Goal: Browse casually: Explore the website without a specific task or goal

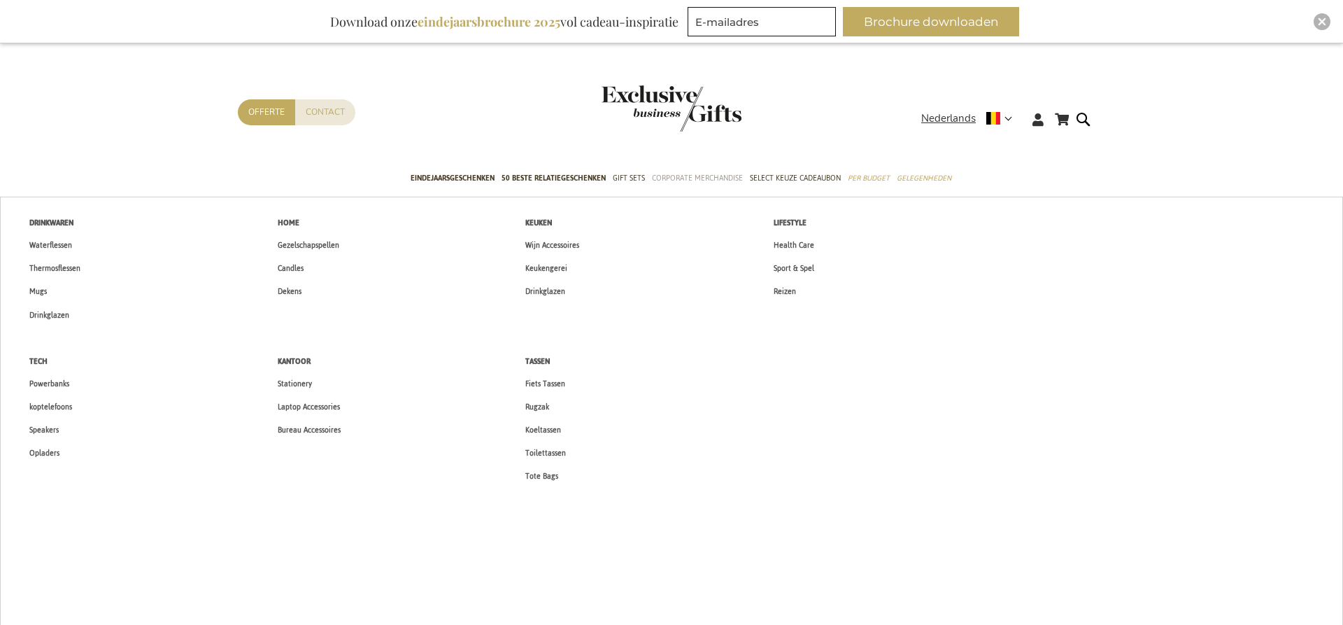
click at [701, 180] on span "Corporate Merchandise" at bounding box center [697, 178] width 91 height 15
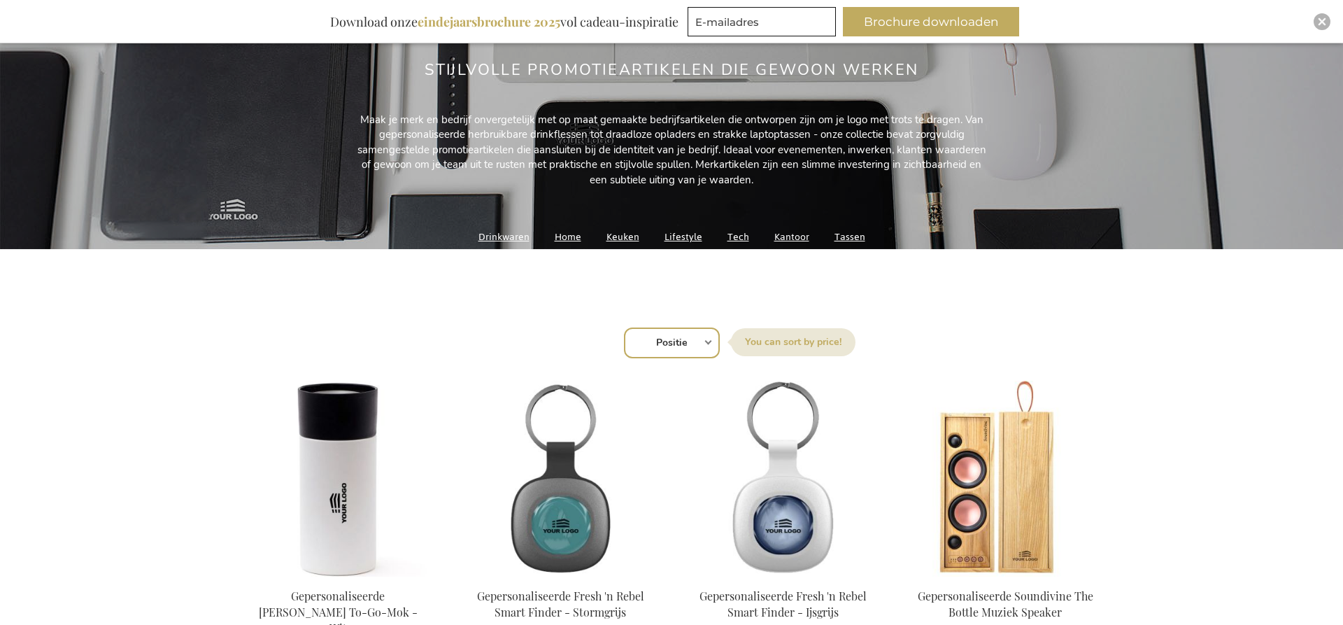
click at [676, 343] on select "Positie Best Sellers Meest bekeken Nieuw Biggest Saving Price: low to high Pric…" at bounding box center [672, 342] width 96 height 31
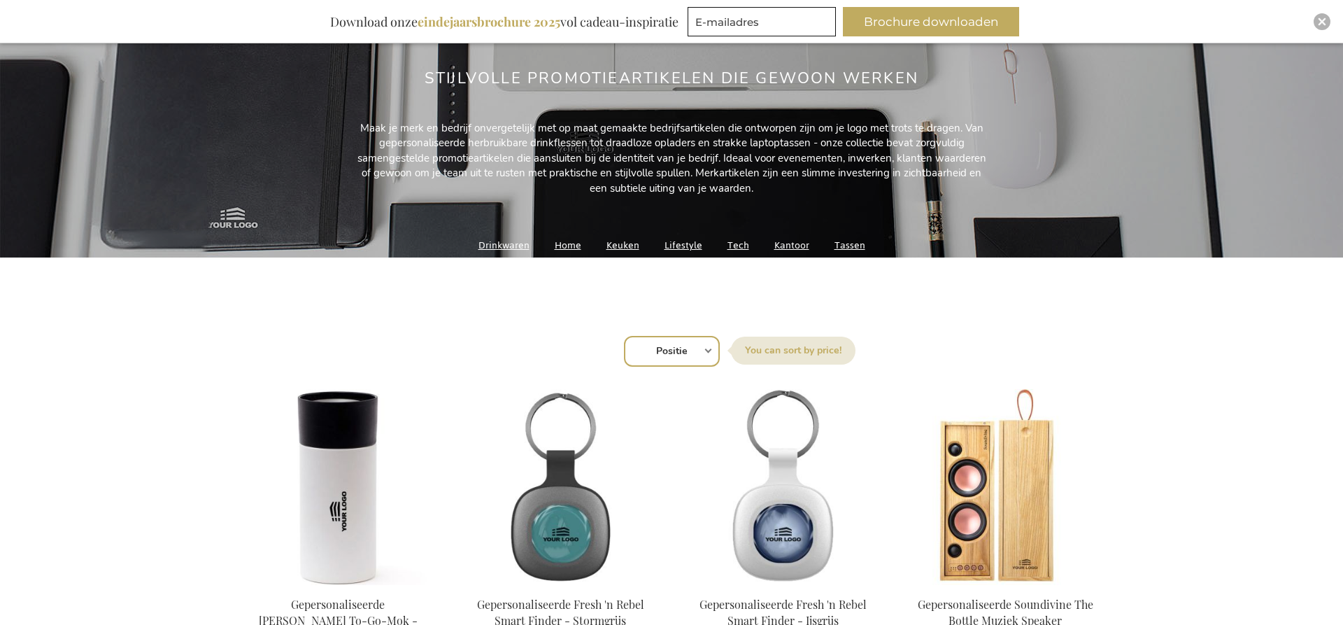
select select "most_viewed"
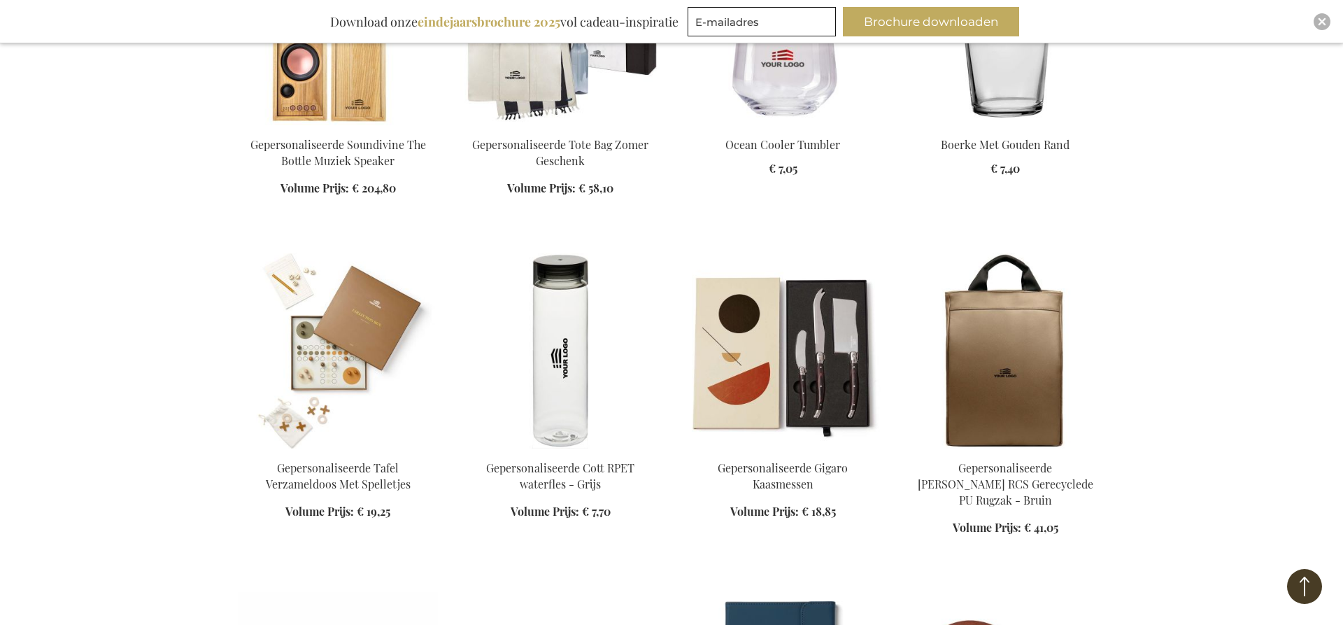
scroll to position [1021, 0]
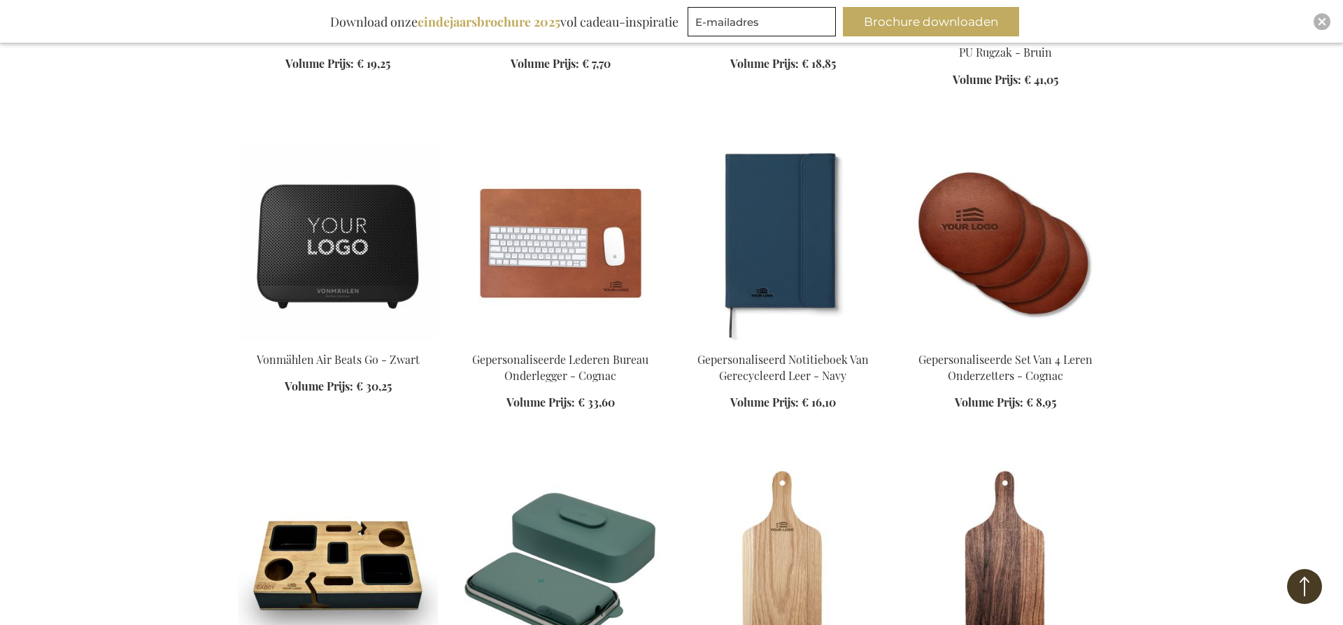
scroll to position [1465, 0]
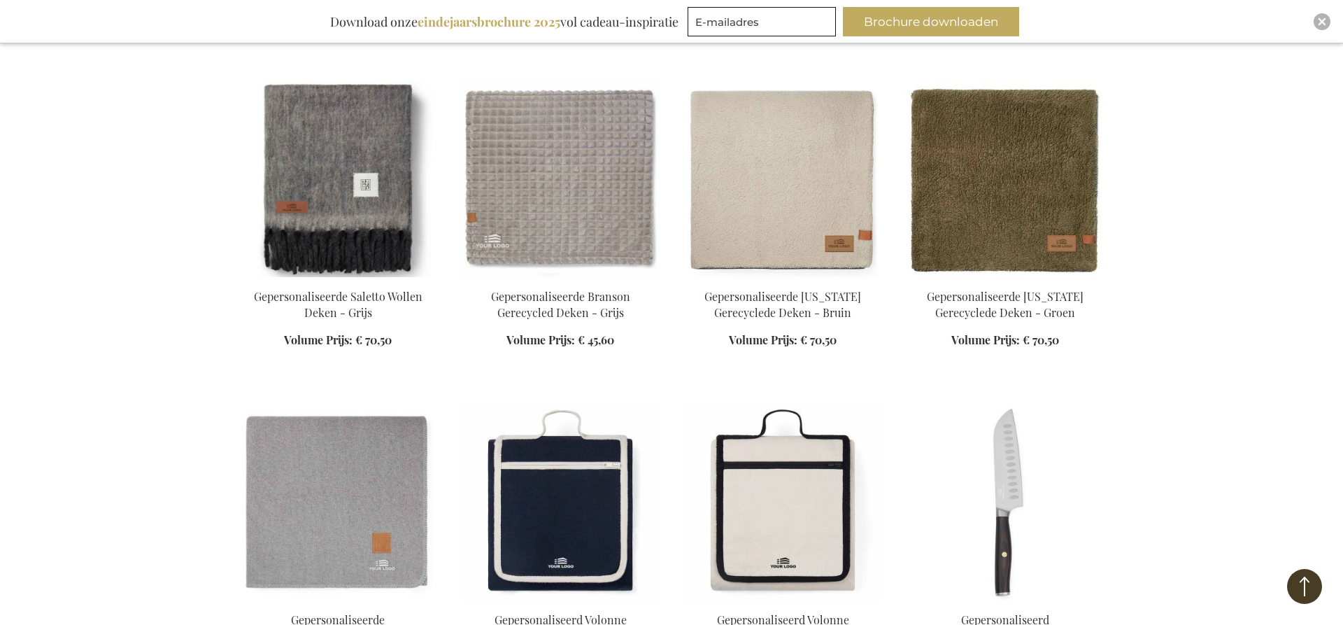
scroll to position [3181, 0]
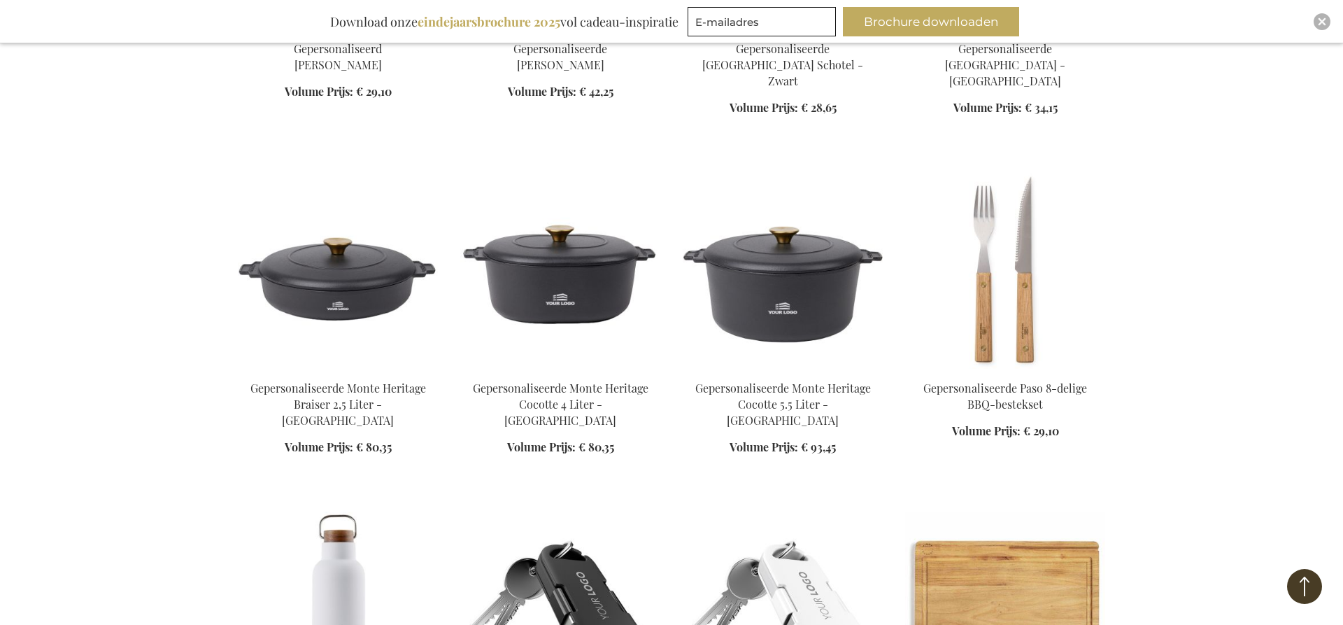
scroll to position [4337, 0]
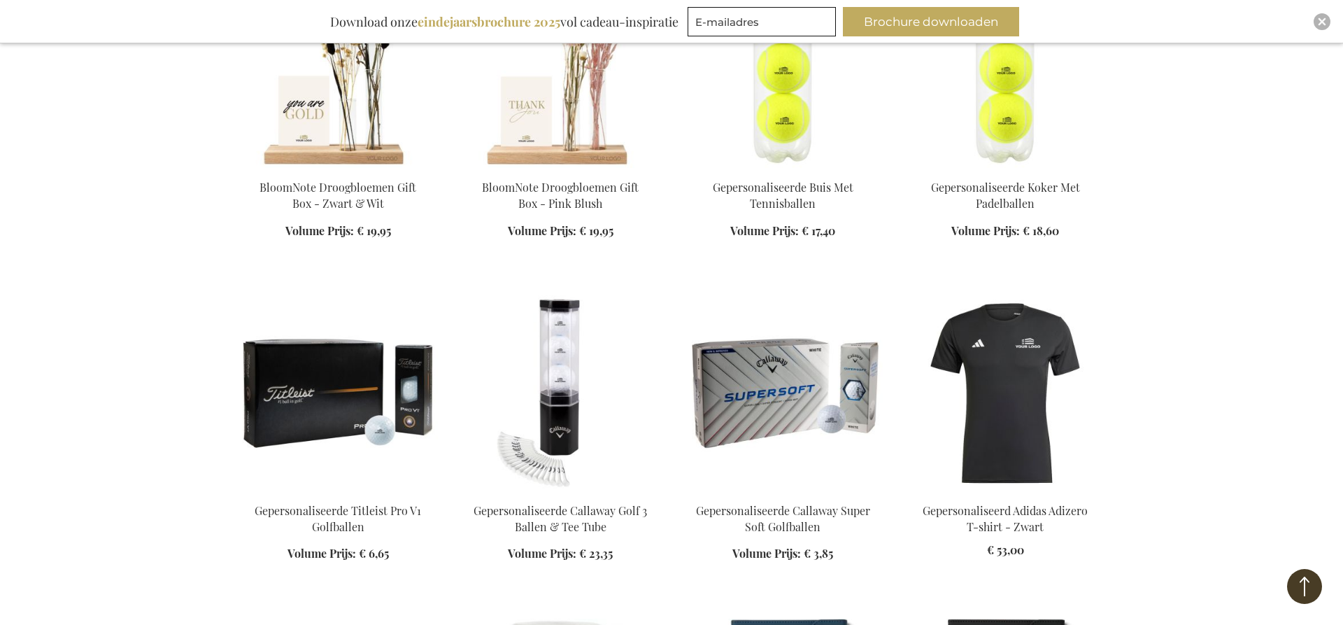
scroll to position [5295, 0]
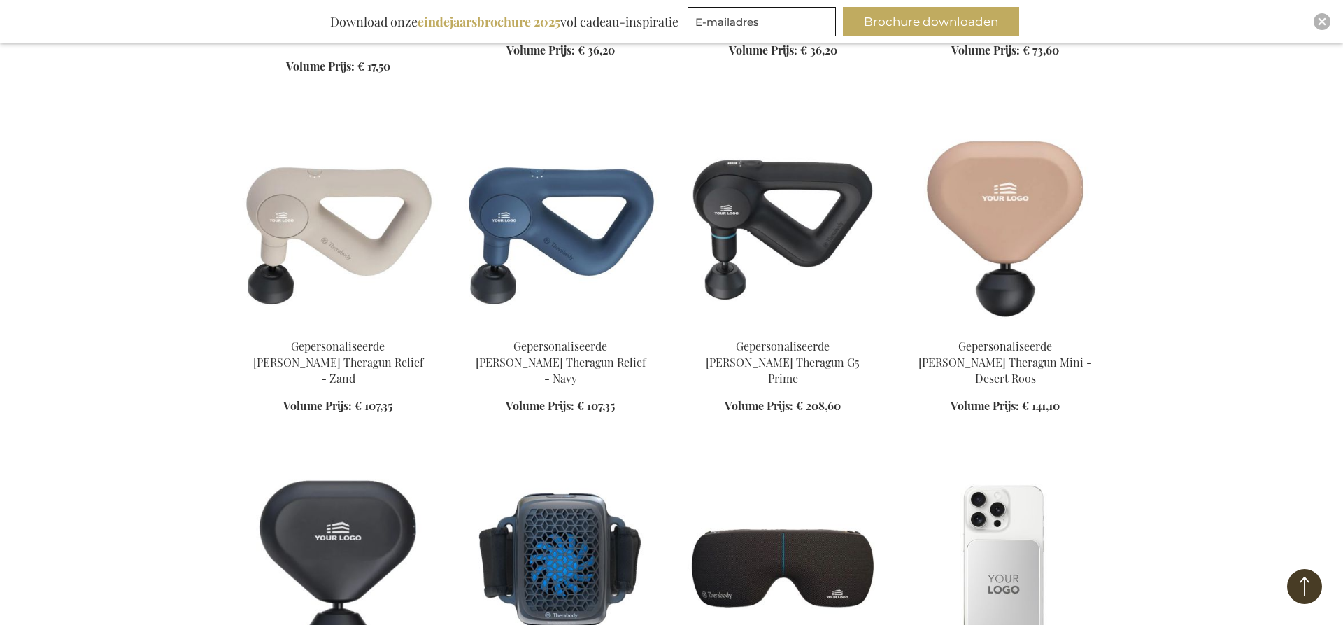
scroll to position [6894, 0]
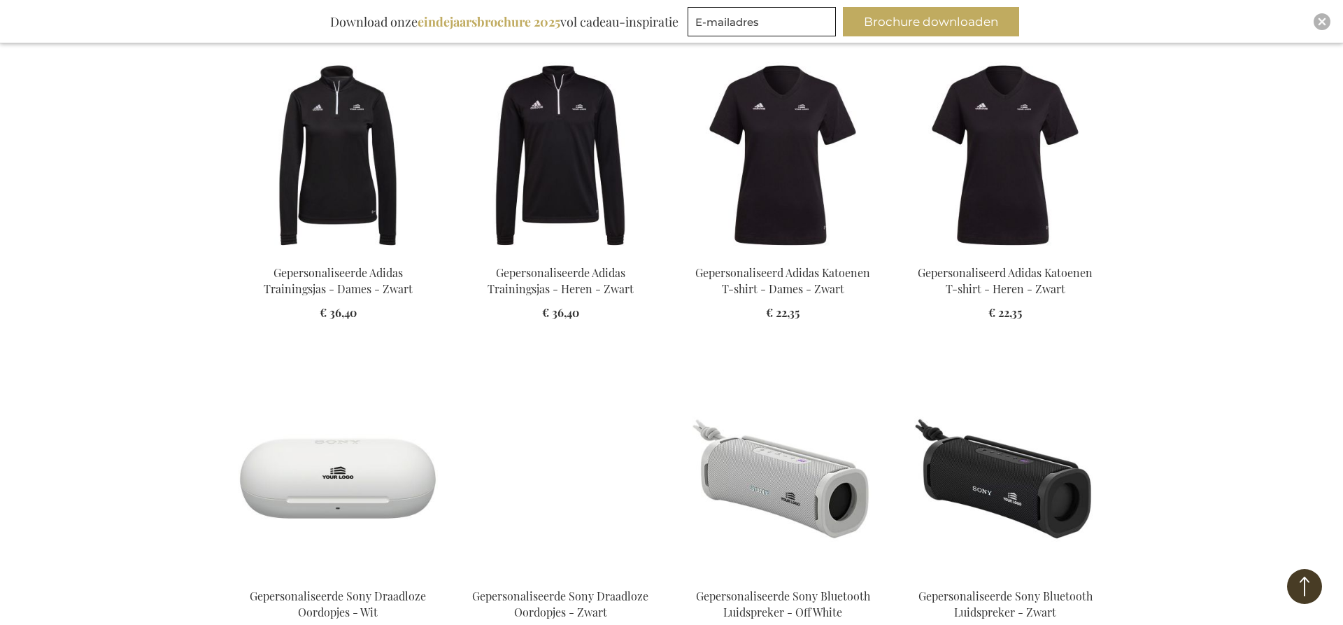
scroll to position [8500, 0]
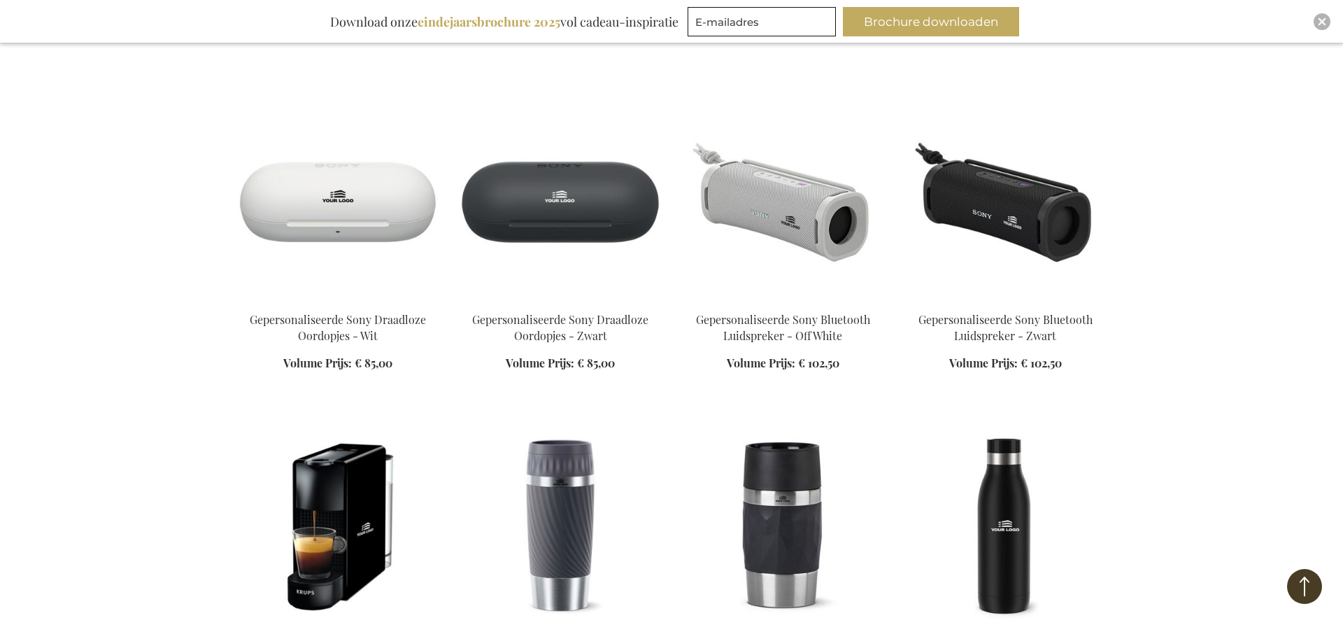
scroll to position [8775, 0]
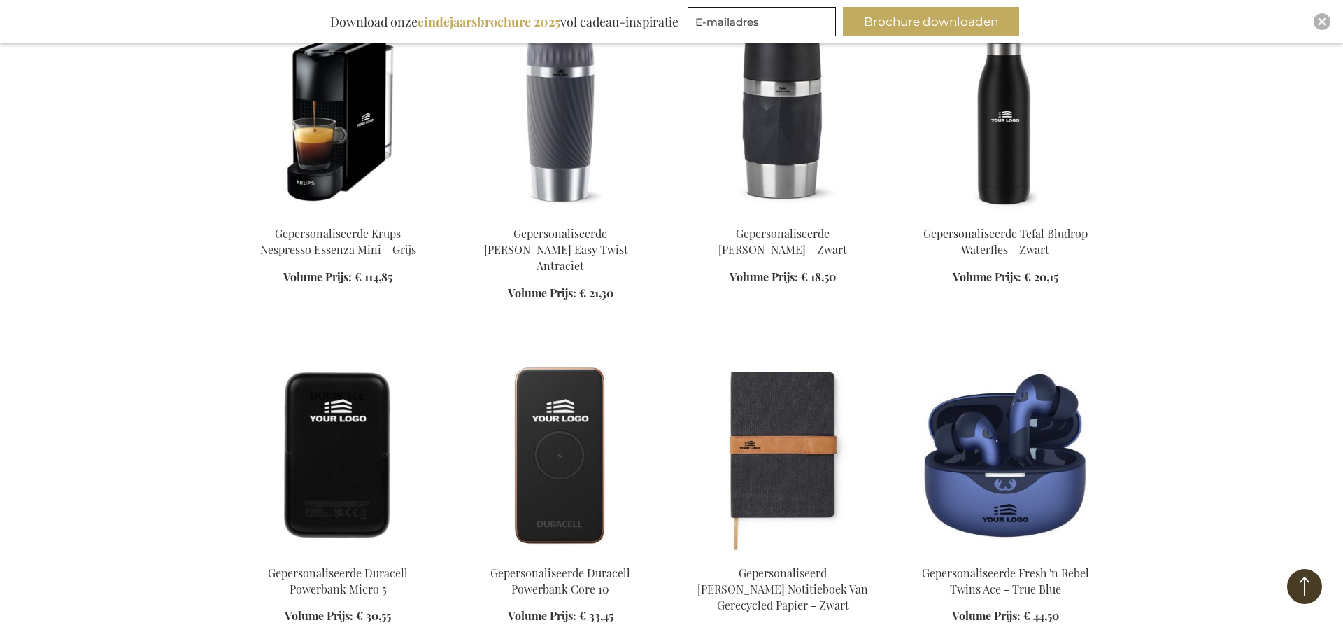
scroll to position [9190, 0]
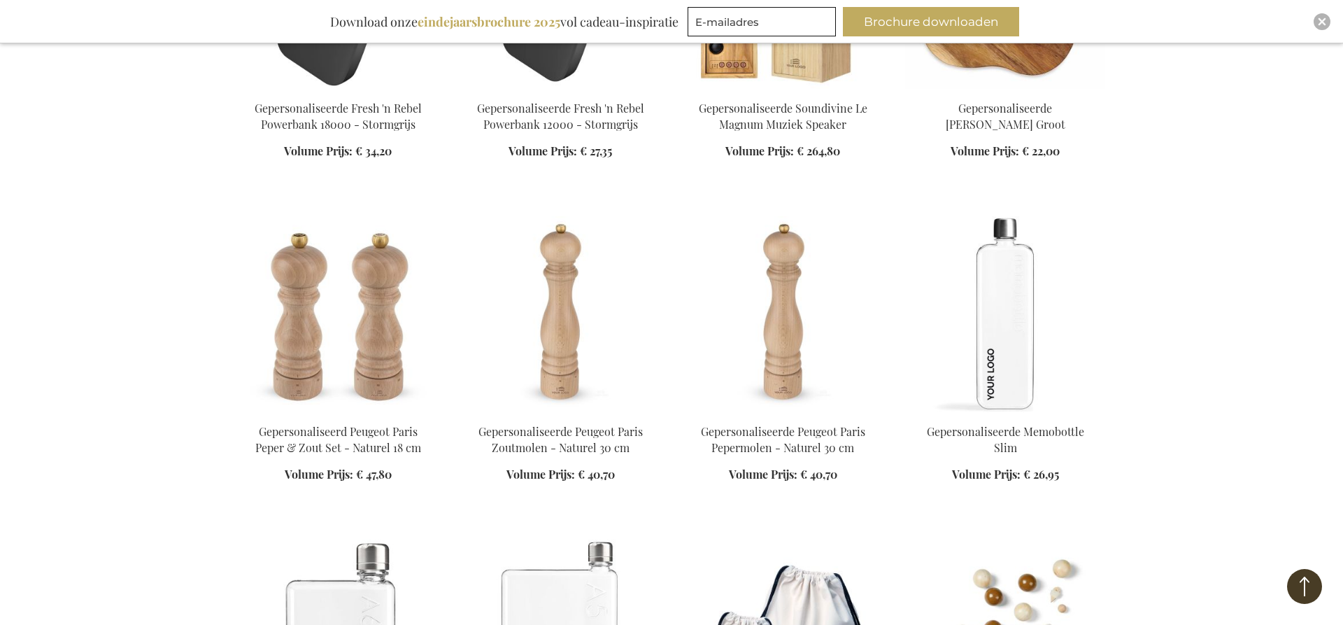
scroll to position [11644, 0]
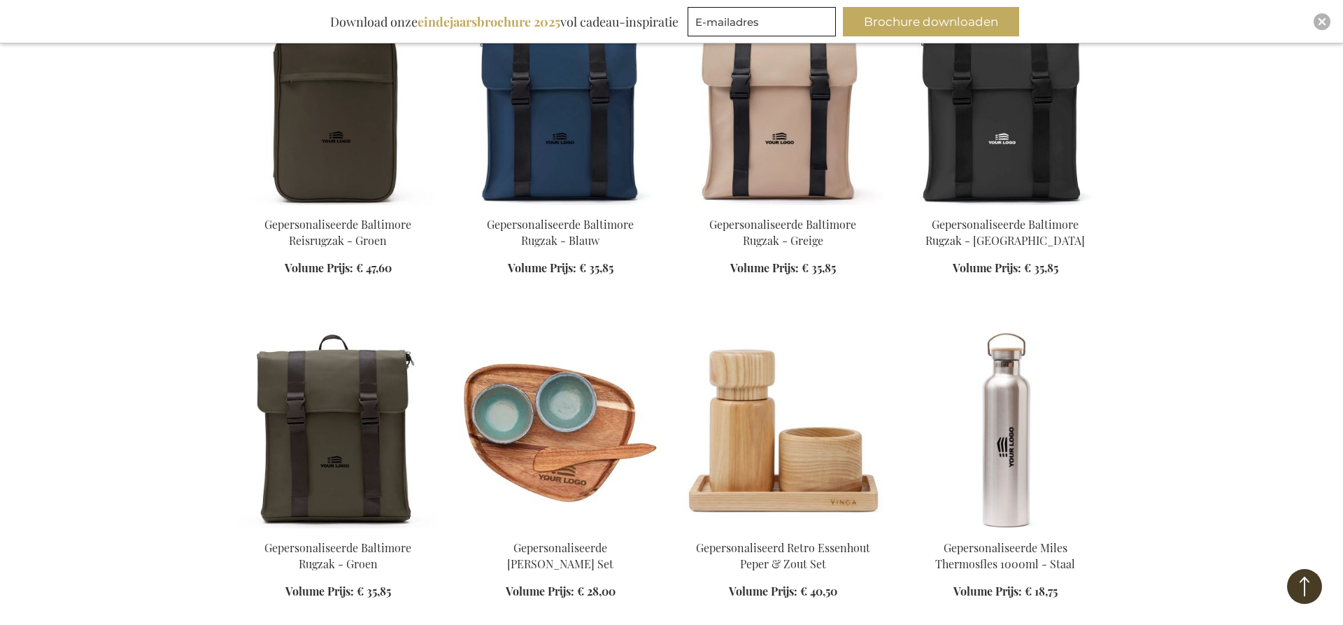
scroll to position [16604, 0]
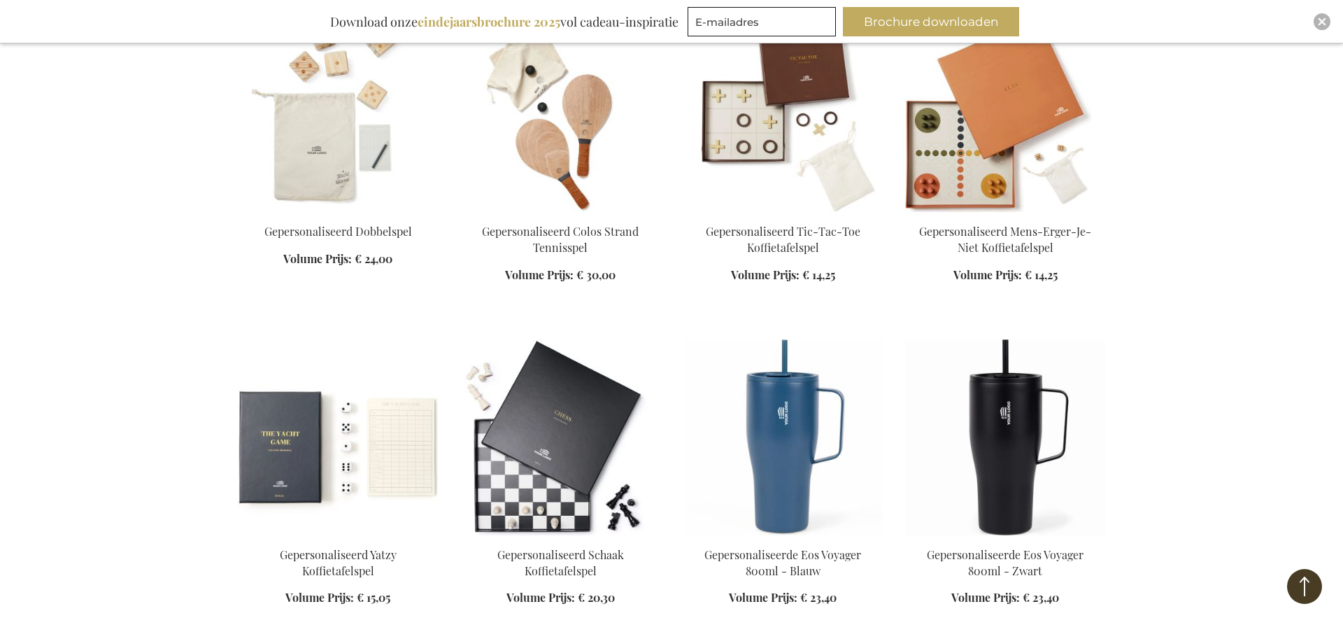
scroll to position [17136, 0]
